Goal: Check status: Check status

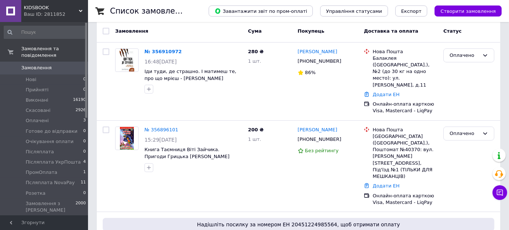
scroll to position [41, 0]
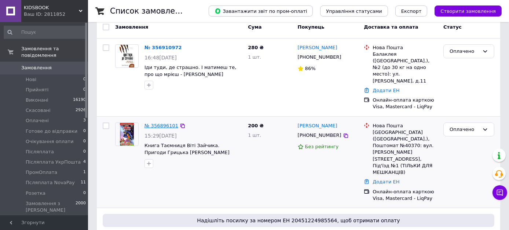
click at [159, 123] on link "№ 356896101" at bounding box center [162, 126] width 34 height 6
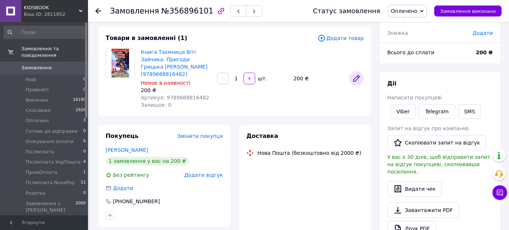
scroll to position [81, 0]
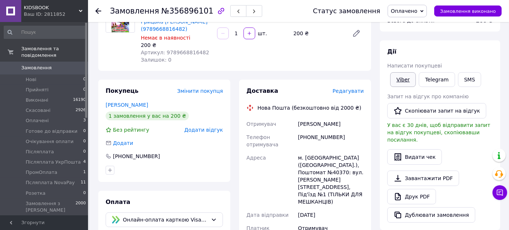
click at [400, 79] on link "Viber" at bounding box center [403, 79] width 26 height 15
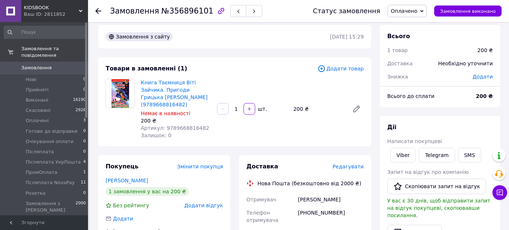
scroll to position [0, 0]
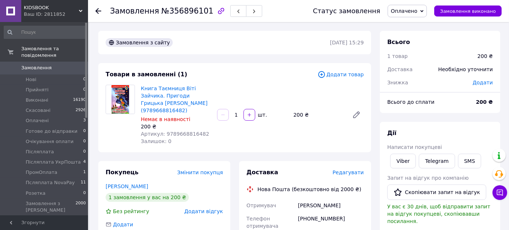
click at [417, 10] on span "Оплачено" at bounding box center [404, 11] width 26 height 6
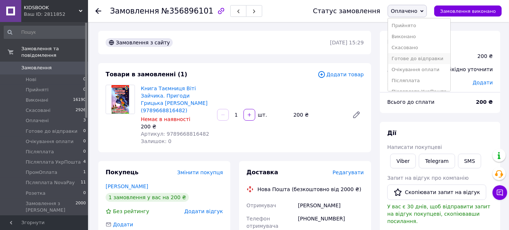
click at [435, 58] on li "Готове до відправки" at bounding box center [419, 58] width 62 height 11
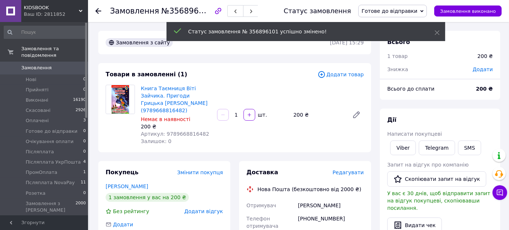
click at [181, 11] on span "№356896101" at bounding box center [187, 10] width 52 height 9
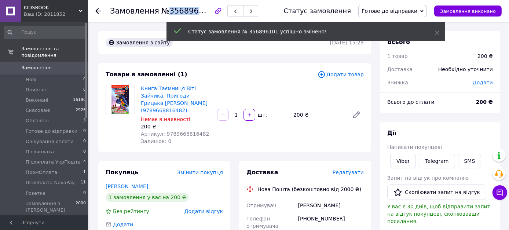
copy span "356896101"
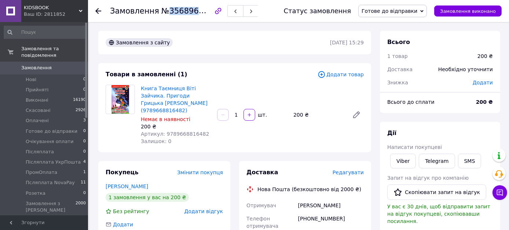
copy span "356896101"
